Goal: Task Accomplishment & Management: Complete application form

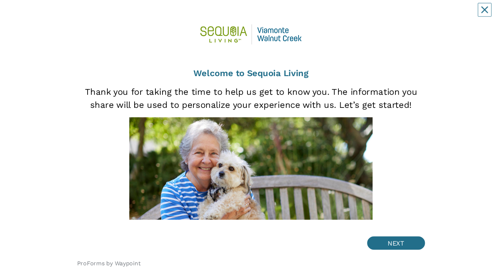
scroll to position [22, 0]
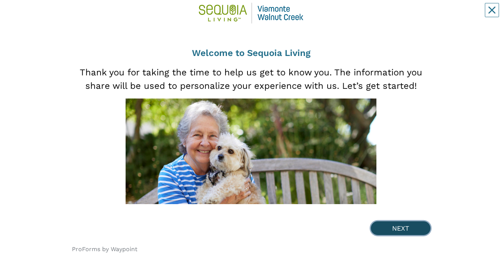
click at [415, 15] on button "NEXT" at bounding box center [401, 228] width 60 height 14
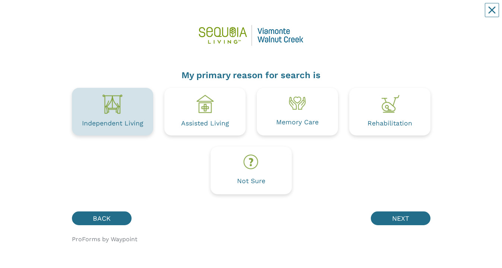
click at [120, 15] on div "Independent Living" at bounding box center [112, 123] width 61 height 7
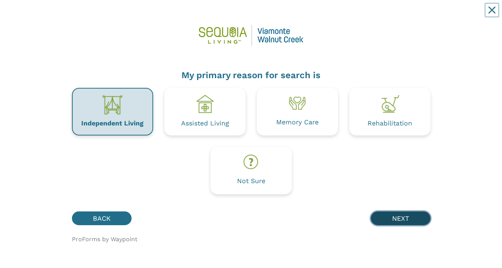
click at [420, 15] on button "NEXT" at bounding box center [401, 219] width 60 height 14
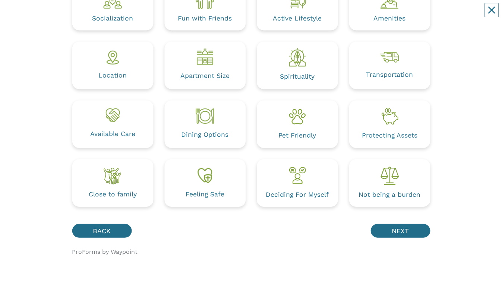
scroll to position [105, 0]
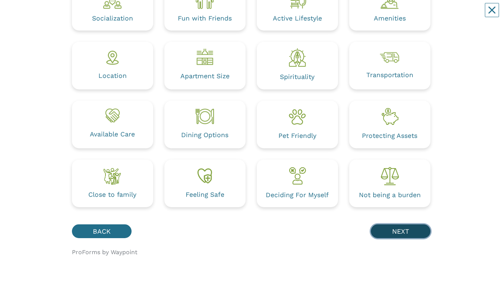
click at [419, 15] on button "NEXT" at bounding box center [401, 231] width 60 height 14
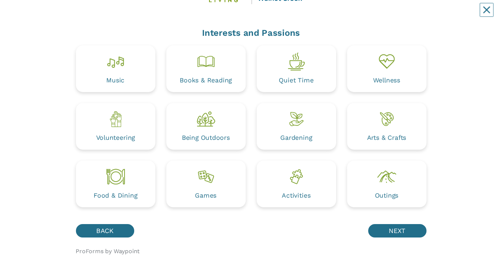
scroll to position [47, 0]
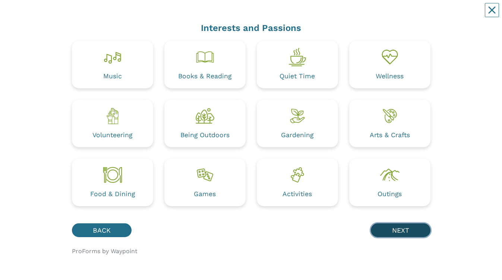
click at [421, 15] on button "NEXT" at bounding box center [401, 230] width 60 height 14
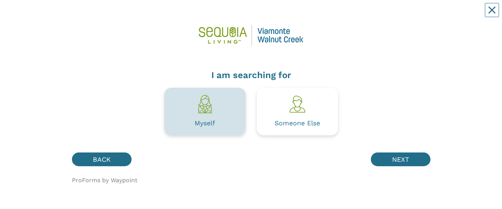
click at [191, 15] on div "Myself" at bounding box center [204, 112] width 81 height 48
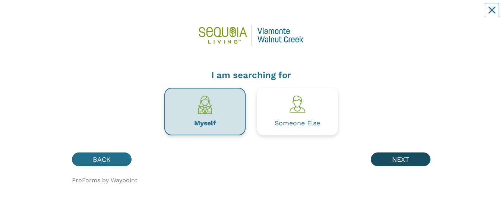
click at [409, 15] on button "NEXT" at bounding box center [401, 160] width 60 height 14
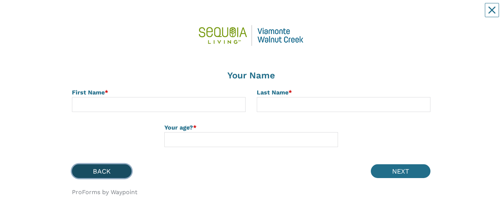
click at [102, 15] on button "BACK" at bounding box center [102, 171] width 60 height 14
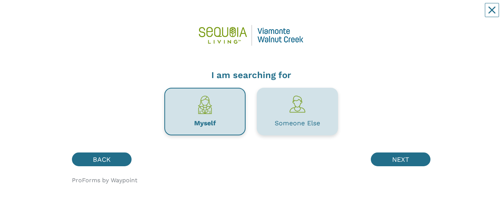
click at [303, 15] on div "Someone Else" at bounding box center [297, 123] width 45 height 7
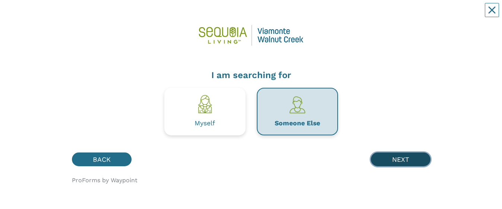
click at [410, 15] on button "NEXT" at bounding box center [401, 160] width 60 height 14
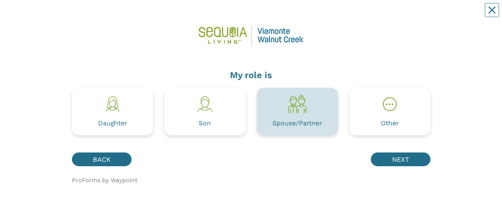
click at [295, 15] on div "Spouse/Partner" at bounding box center [297, 124] width 50 height 12
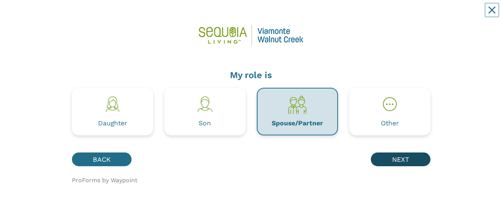
click at [416, 15] on button "NEXT" at bounding box center [401, 160] width 60 height 14
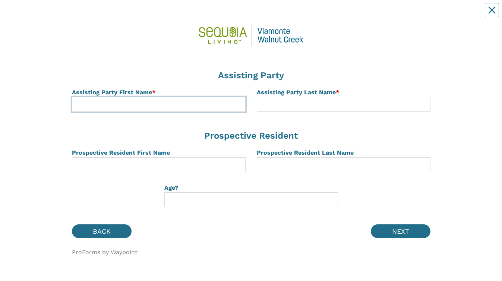
click at [90, 15] on input at bounding box center [159, 104] width 174 height 15
type input "[PERSON_NAME]"
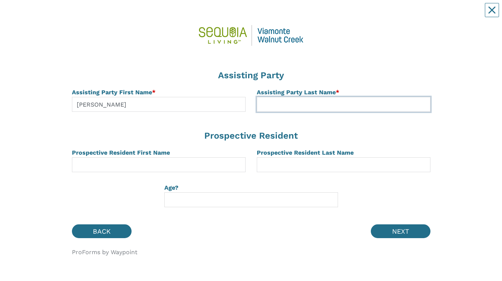
click at [320, 15] on input at bounding box center [344, 104] width 174 height 15
type input "[PERSON_NAME] [PERSON_NAME]"
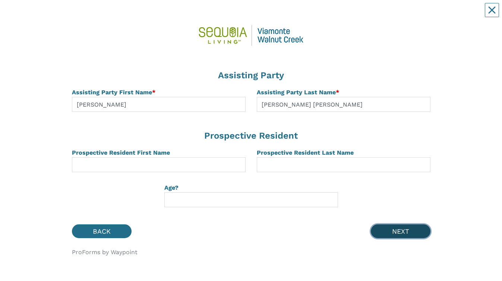
click at [413, 15] on button "NEXT" at bounding box center [401, 231] width 60 height 14
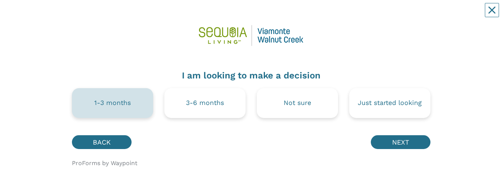
click at [145, 15] on div "1-3 months" at bounding box center [112, 103] width 81 height 30
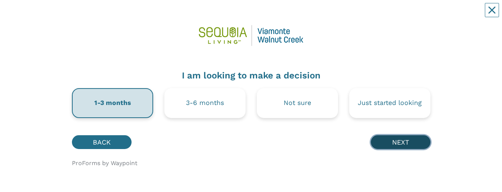
click at [416, 15] on button "NEXT" at bounding box center [401, 142] width 60 height 14
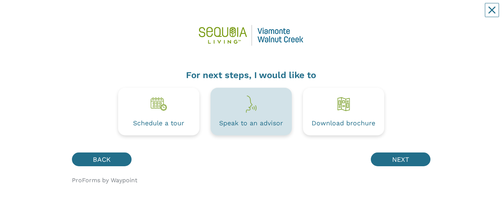
click at [252, 15] on img at bounding box center [251, 104] width 21 height 21
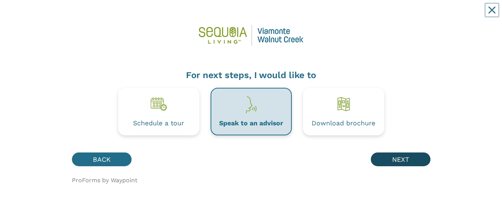
click at [401, 15] on button "NEXT" at bounding box center [401, 160] width 60 height 14
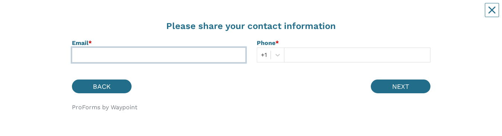
click at [168, 15] on input at bounding box center [159, 55] width 174 height 15
type input "[EMAIL_ADDRESS][DOMAIN_NAME]"
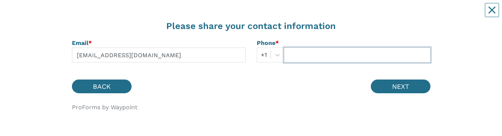
click at [317, 15] on input "text" at bounding box center [357, 55] width 146 height 15
type input "[PHONE_NUMBER]"
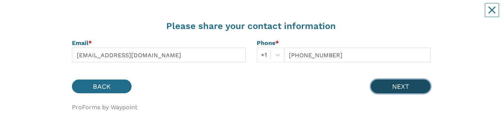
click at [414, 15] on button "NEXT" at bounding box center [401, 87] width 60 height 14
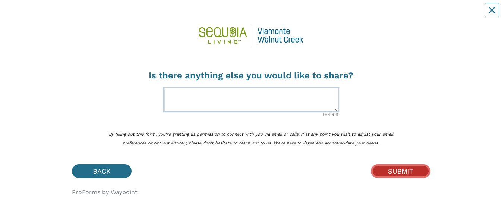
click at [196, 15] on textarea at bounding box center [251, 99] width 174 height 23
type textarea "H"
type textarea "I"
type textarea "C"
type textarea "I"
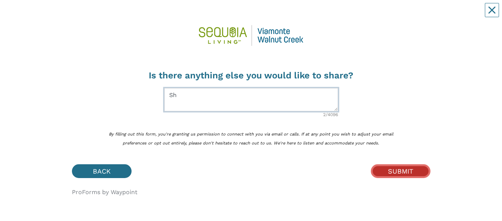
type textarea "S"
type textarea "P"
type textarea "W"
type textarea "I"
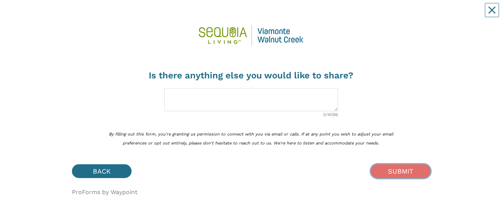
click at [414, 15] on button "SUBMIT" at bounding box center [401, 171] width 60 height 14
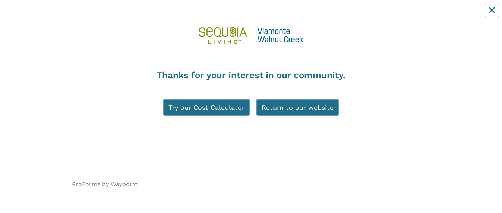
click at [401, 15] on div "Try our Cost Calculator Return to our website" at bounding box center [251, 126] width 308 height 76
click at [314, 15] on link "Return to our website" at bounding box center [297, 107] width 83 height 17
